Goal: Information Seeking & Learning: Learn about a topic

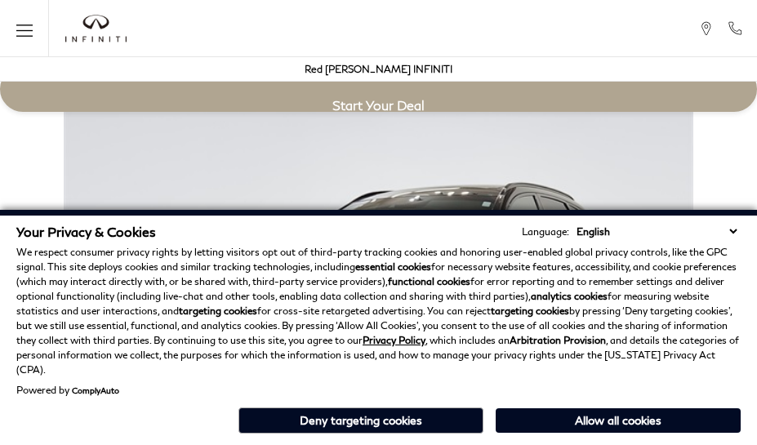
scroll to position [2824, 0]
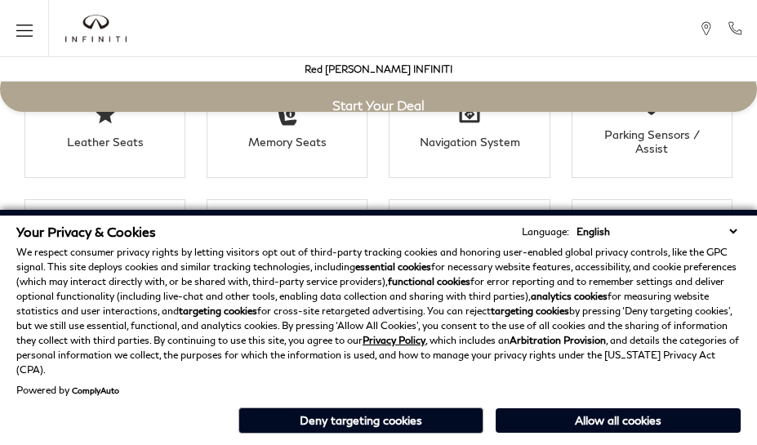
scroll to position [2824, 0]
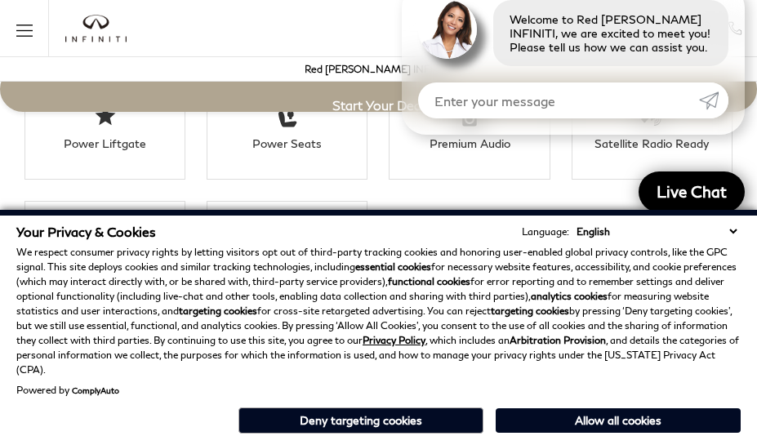
scroll to position [2925, 0]
